Goal: Task Accomplishment & Management: Use online tool/utility

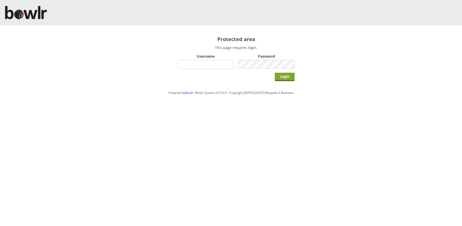
type input "hornseaindoorbowlsclub"
click at [283, 75] on input "Login" at bounding box center [285, 77] width 20 height 8
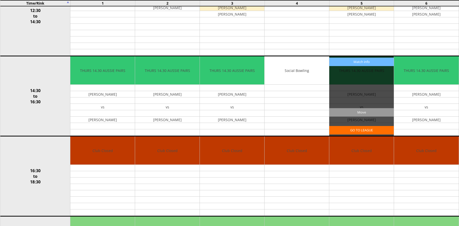
scroll to position [204, 0]
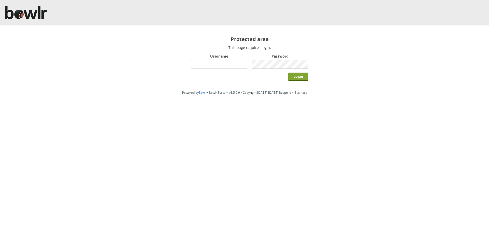
type input "hornseaindoorbowlsclub"
click at [299, 74] on input "Login" at bounding box center [298, 77] width 20 height 8
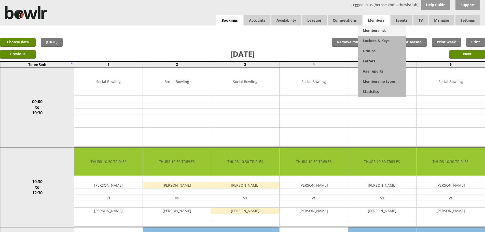
click at [378, 29] on link "Members list" at bounding box center [382, 30] width 48 height 10
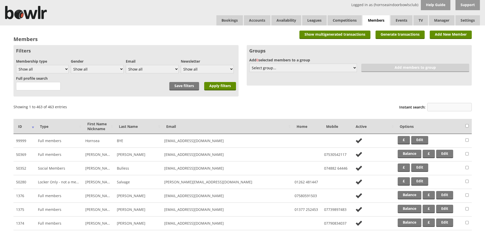
click at [433, 106] on input "Instant search:" at bounding box center [449, 107] width 45 height 8
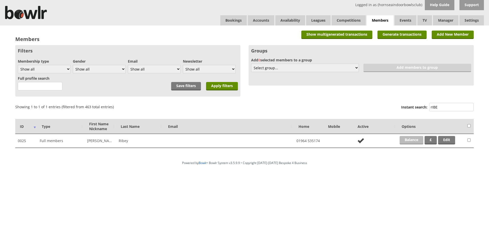
type input "rIBE"
click at [407, 138] on link "Balance" at bounding box center [412, 140] width 24 height 8
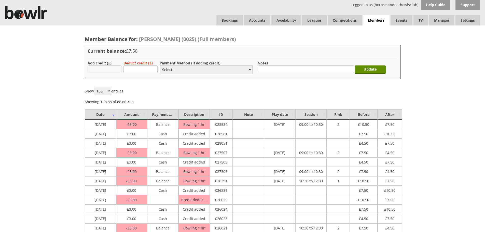
click at [100, 67] on input "text" at bounding box center [105, 69] width 34 height 8
type input "3.00"
click at [192, 70] on select "Select... Cash Card Cheque Bank Transfer Other Member Card Gift Voucher Balance" at bounding box center [206, 69] width 93 height 8
select select "1"
click at [160, 65] on select "Select... Cash Card Cheque Bank Transfer Other Member Card Gift Voucher Balance" at bounding box center [206, 69] width 93 height 8
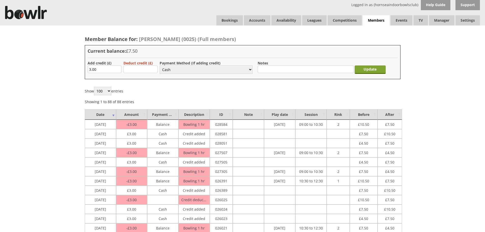
click at [369, 67] on input "Update" at bounding box center [370, 69] width 31 height 8
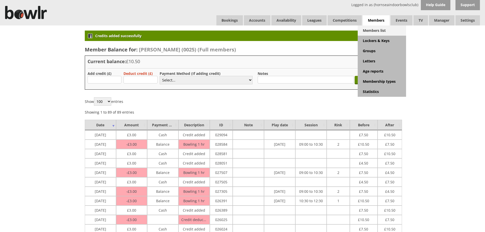
click at [376, 31] on link "Members list" at bounding box center [382, 30] width 48 height 10
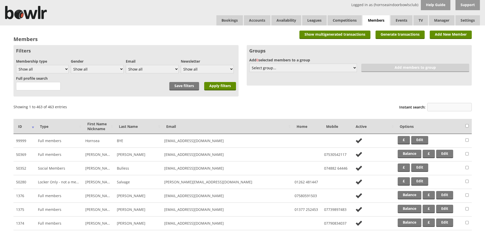
click at [438, 106] on input "Instant search:" at bounding box center [449, 107] width 45 height 8
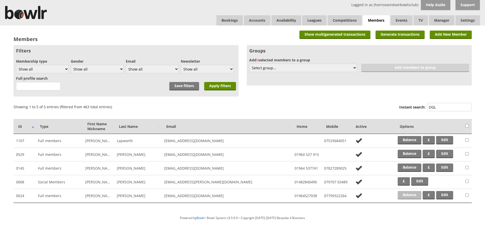
type input "OGL"
click at [412, 195] on link "Balance" at bounding box center [410, 195] width 24 height 8
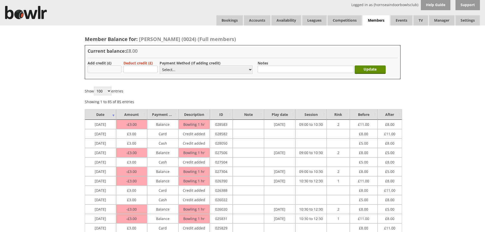
click at [113, 70] on input "text" at bounding box center [105, 69] width 34 height 8
type input "3.00"
click at [196, 72] on select "Select... Cash Card Cheque Bank Transfer Other Member Card Gift Voucher Balance" at bounding box center [206, 69] width 93 height 8
select select "1"
click at [160, 65] on select "Select... Cash Card Cheque Bank Transfer Other Member Card Gift Voucher Balance" at bounding box center [206, 69] width 93 height 8
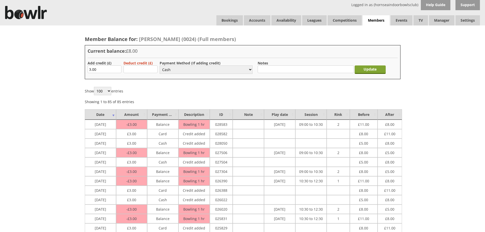
click at [380, 70] on input "Update" at bounding box center [370, 69] width 31 height 8
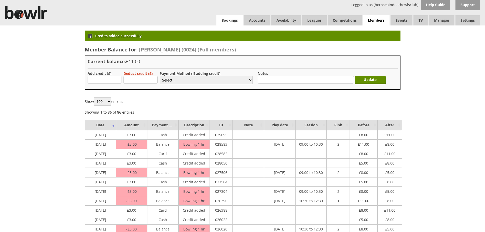
click at [225, 20] on link "Bookings" at bounding box center [229, 20] width 26 height 10
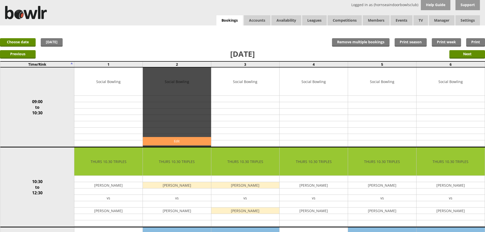
click at [187, 142] on link "Edit" at bounding box center [177, 141] width 68 height 8
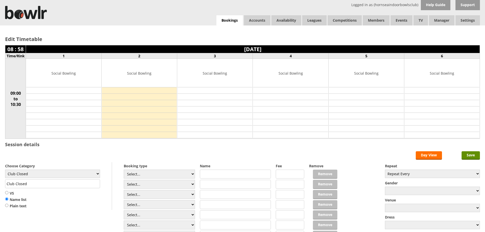
click at [195, 176] on form "Save Day View Choose Category Club Closed Singles League Triples League Pairs L…" at bounding box center [242, 201] width 475 height 100
click at [193, 174] on select "Select... Club Competition (Member) Club Competition (Visitor) National (Member…" at bounding box center [159, 174] width 71 height 9
select select "1_54"
click at [124, 170] on select "Select... Club Competition (Member) Club Competition (Visitor) National (Member…" at bounding box center [159, 174] width 71 height 9
type input "3.0000"
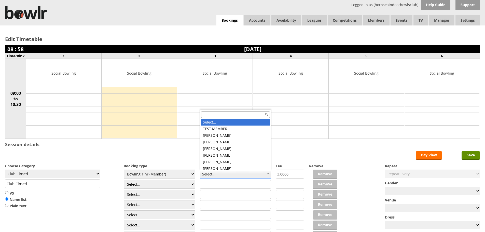
click at [213, 113] on input "text" at bounding box center [235, 114] width 69 height 7
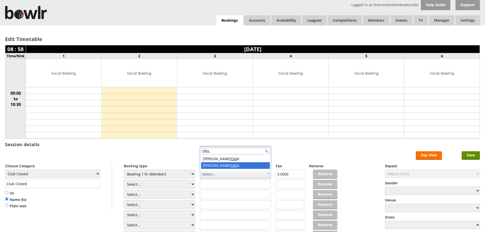
type input "OGL"
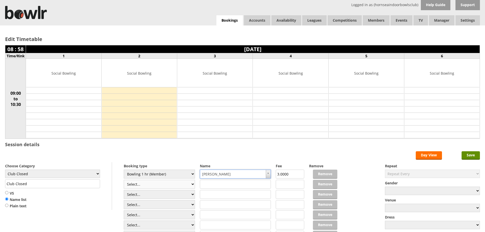
click at [191, 184] on select "Select... Club Competition (Member) Club Competition (Visitor) National (Member…" at bounding box center [159, 184] width 71 height 9
select select "1_54"
click at [124, 180] on select "Select... Club Competition (Member) Club Competition (Visitor) National (Member…" at bounding box center [159, 184] width 71 height 9
type input "3.0000"
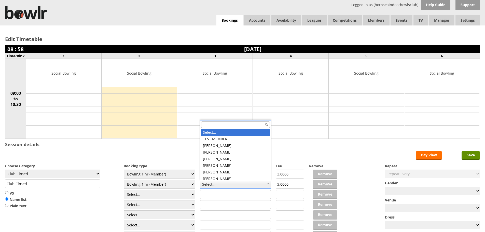
click at [211, 125] on input "text" at bounding box center [235, 124] width 69 height 7
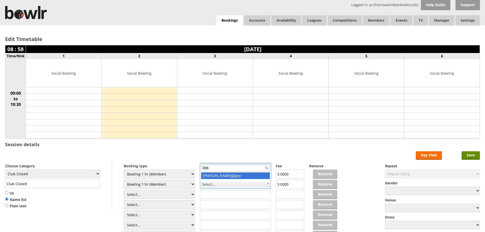
type input "RIB"
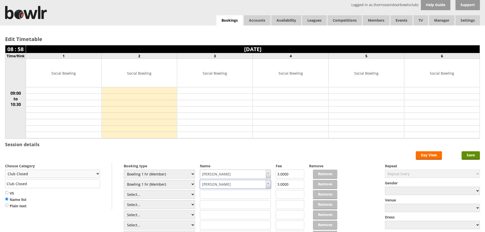
click at [99, 174] on select "Club Closed Singles League Triples League Pairs League Friendly Social Bowling …" at bounding box center [52, 174] width 95 height 8
select select "132"
click at [5, 170] on select "Club Closed Singles League Triples League Pairs League Friendly Social Bowling …" at bounding box center [52, 174] width 95 height 8
type input "Social Bowling"
click at [472, 154] on input "Save" at bounding box center [471, 155] width 18 height 8
